Goal: Information Seeking & Learning: Learn about a topic

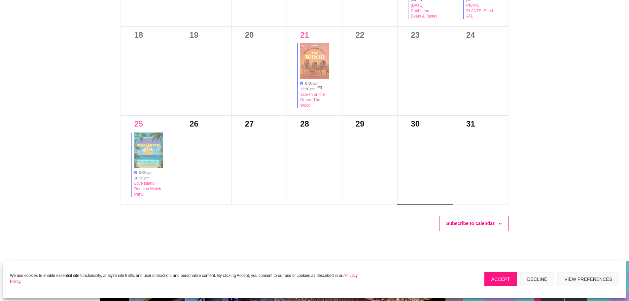
scroll to position [595, 0]
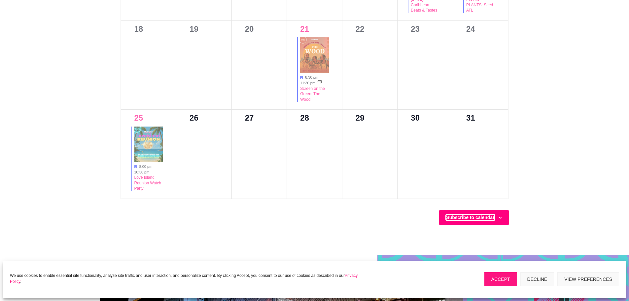
click at [478, 217] on button "Subscribe to calendar" at bounding box center [470, 217] width 48 height 5
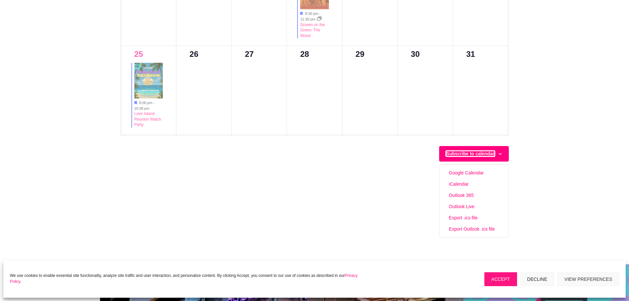
scroll to position [661, 0]
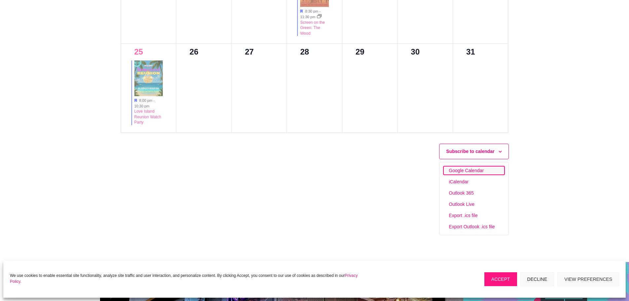
click at [476, 169] on link "Google Calendar" at bounding box center [474, 170] width 61 height 9
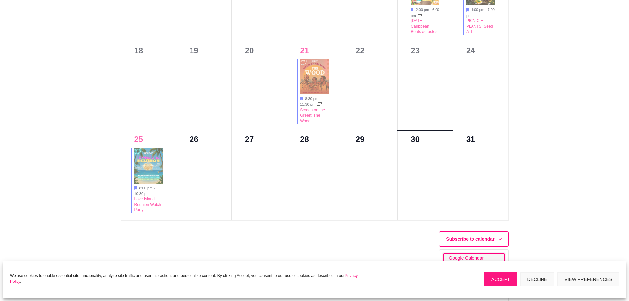
scroll to position [562, 0]
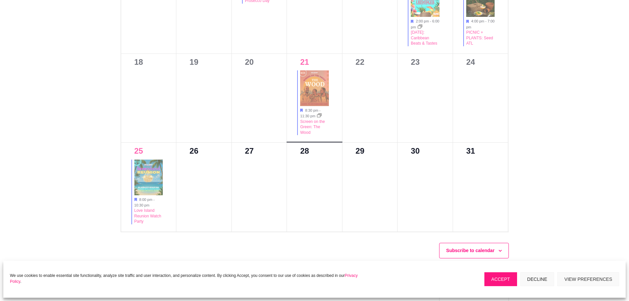
click at [313, 96] on img at bounding box center [314, 88] width 29 height 36
click at [308, 116] on time "11:30 pm" at bounding box center [307, 116] width 15 height 4
click at [311, 129] on link "Screen on the Green: The Wood" at bounding box center [312, 127] width 25 height 16
click at [147, 181] on img at bounding box center [148, 178] width 29 height 36
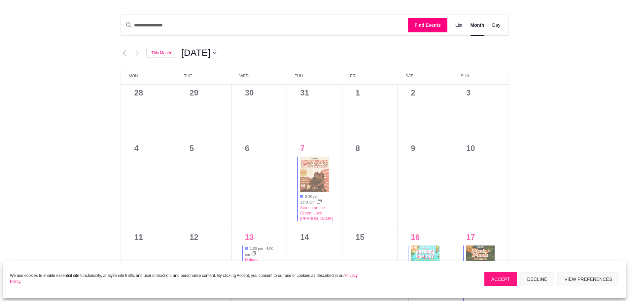
scroll to position [198, 0]
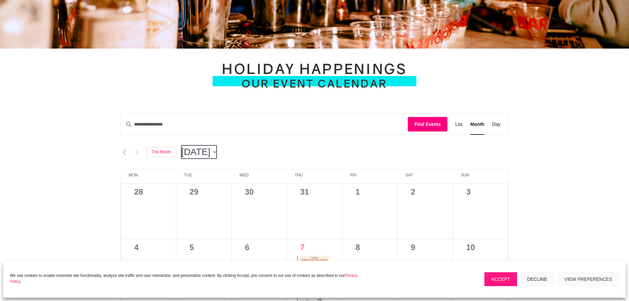
click at [217, 148] on button "8/2025 [DATE]" at bounding box center [198, 151] width 35 height 13
click at [204, 220] on span "Sep" at bounding box center [200, 221] width 27 height 16
type input "********"
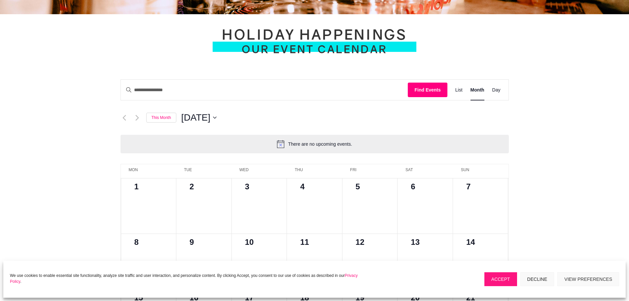
scroll to position [231, 0]
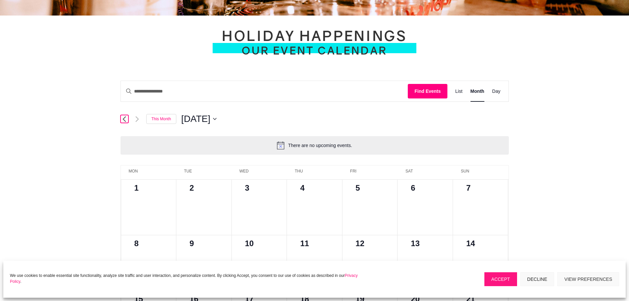
click at [127, 117] on link "Previous month" at bounding box center [125, 119] width 8 height 8
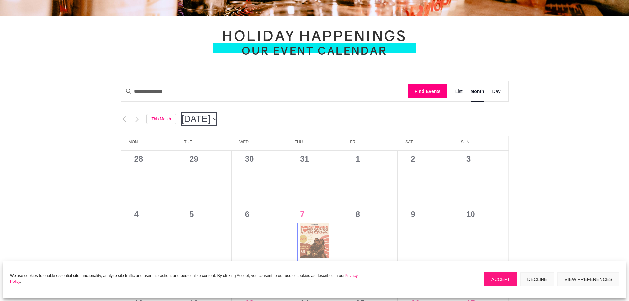
click at [217, 118] on button "8/2025 [DATE]" at bounding box center [198, 118] width 35 height 13
click at [198, 187] on span "Sep" at bounding box center [200, 188] width 27 height 16
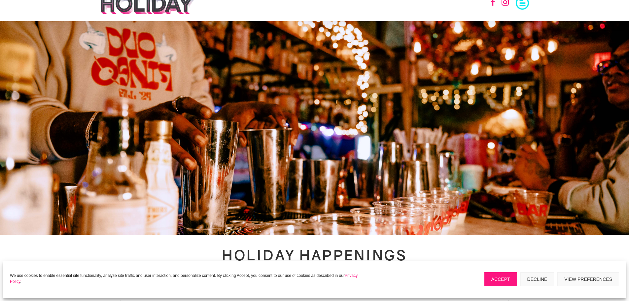
scroll to position [0, 0]
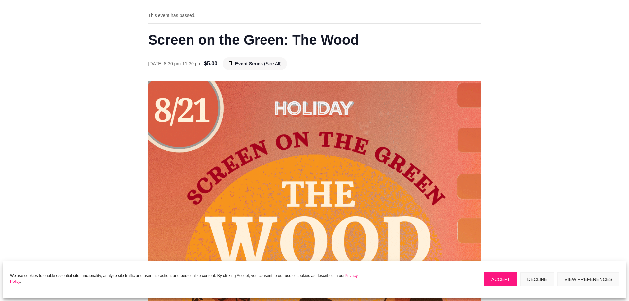
scroll to position [33, 0]
